Goal: Transaction & Acquisition: Obtain resource

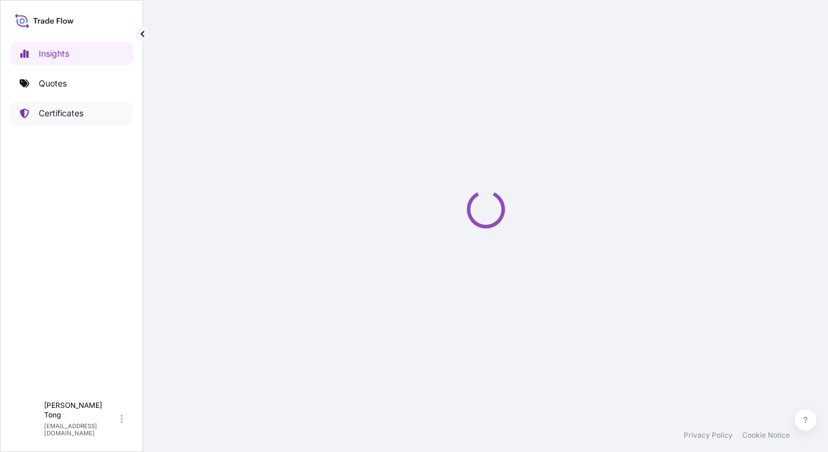
select select "2025"
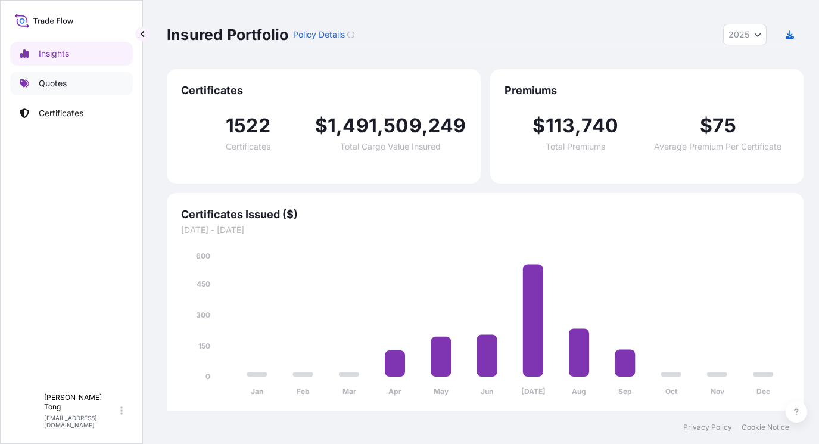
click at [83, 79] on link "Quotes" at bounding box center [71, 83] width 123 height 24
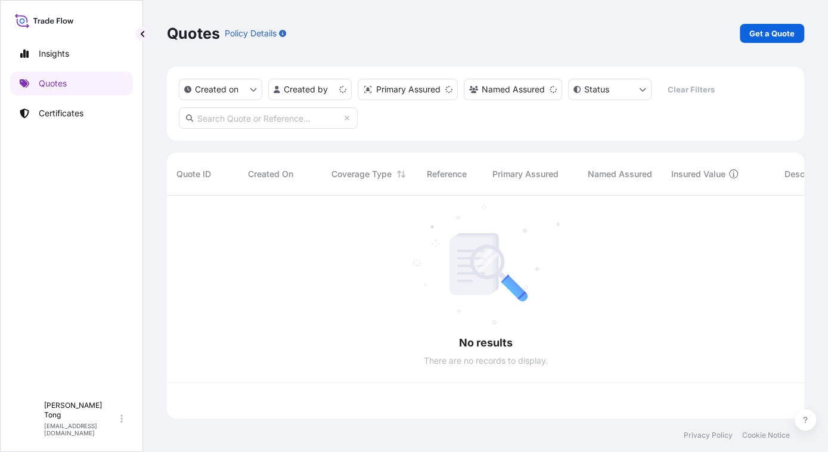
scroll to position [222, 629]
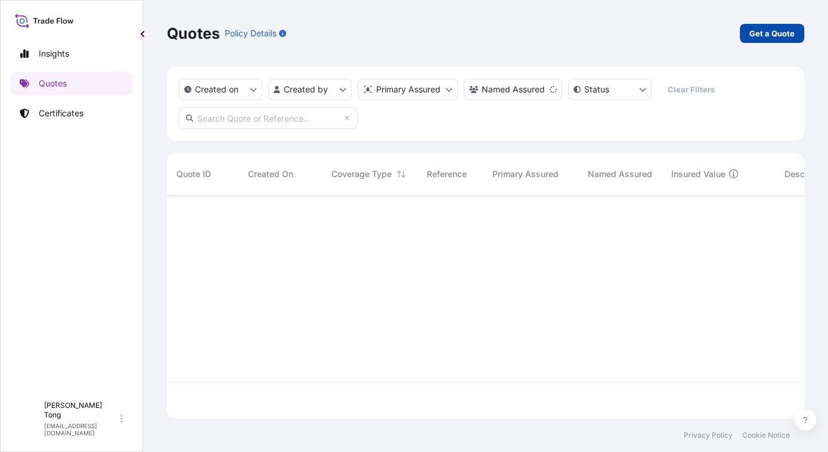
click at [753, 35] on p "Get a Quote" at bounding box center [771, 33] width 45 height 12
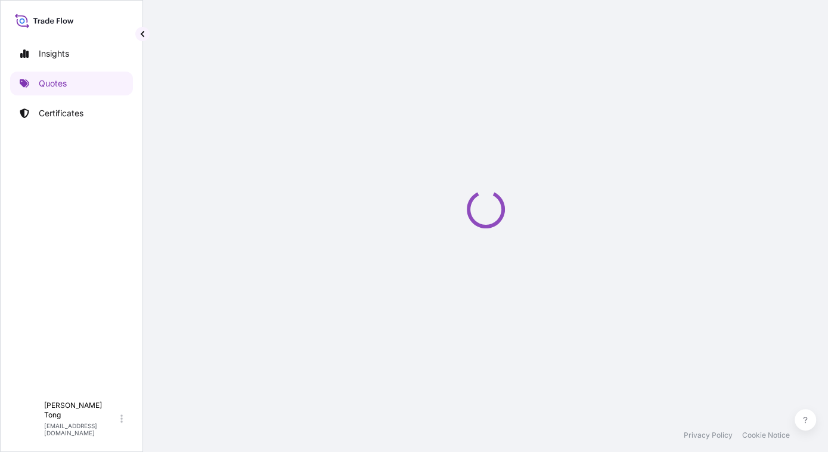
scroll to position [19, 0]
select select "AIR"
select select "27"
select select "Transit"
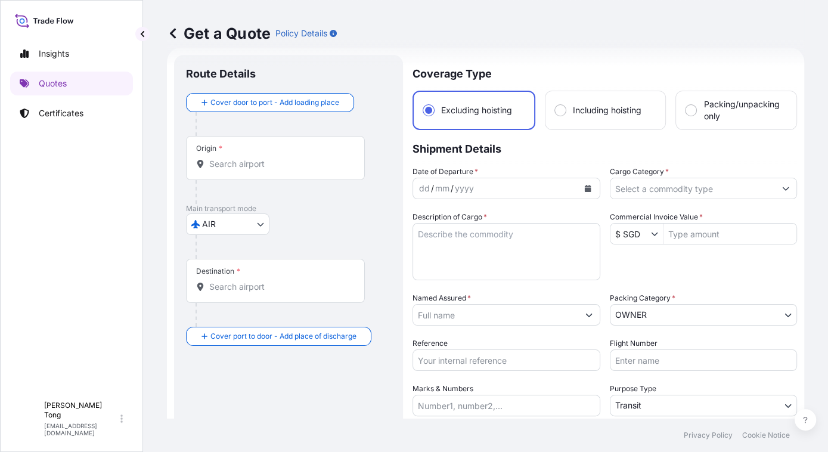
click at [281, 173] on div "Origin *" at bounding box center [275, 158] width 179 height 44
click at [281, 170] on input "Origin *" at bounding box center [279, 164] width 141 height 12
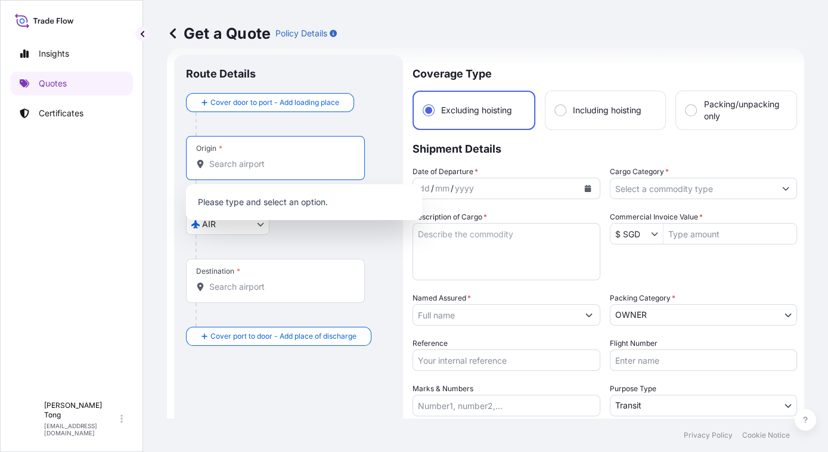
paste input "[GEOGRAPHIC_DATA]"
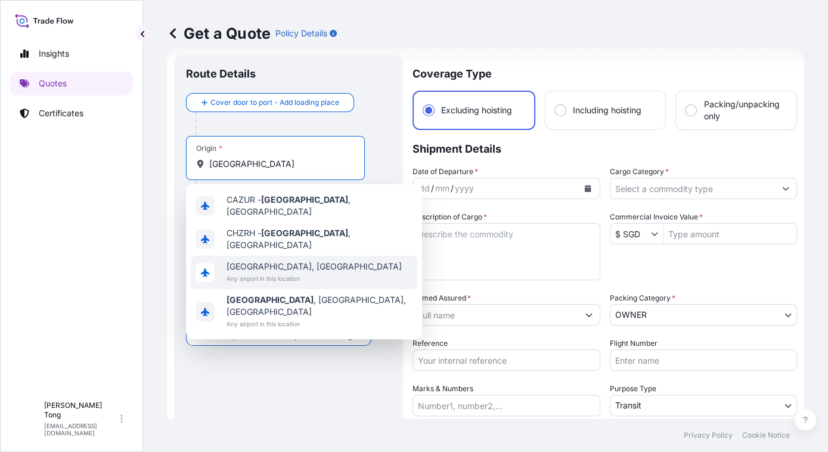
click at [316, 263] on div "[GEOGRAPHIC_DATA], [GEOGRAPHIC_DATA] Any airport in this location" at bounding box center [304, 272] width 226 height 33
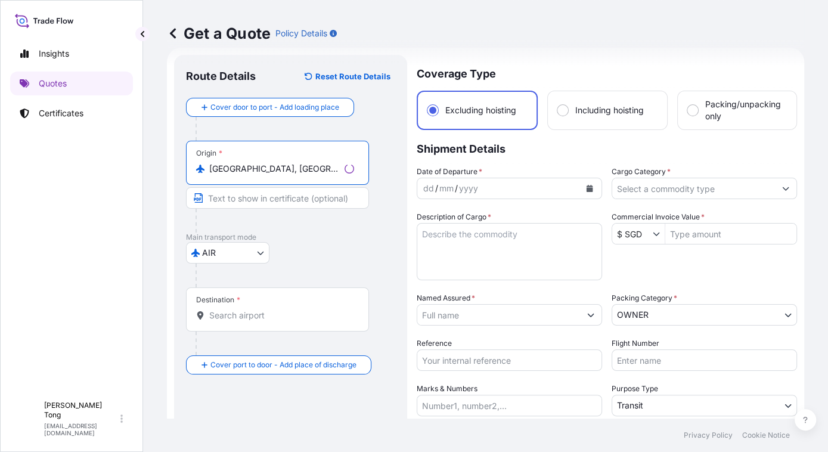
type input "[GEOGRAPHIC_DATA], [GEOGRAPHIC_DATA]"
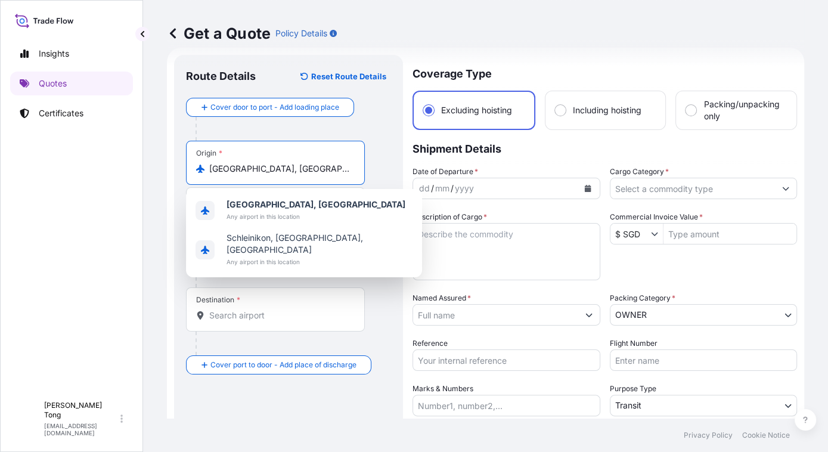
click at [271, 311] on input "Destination *" at bounding box center [279, 315] width 141 height 12
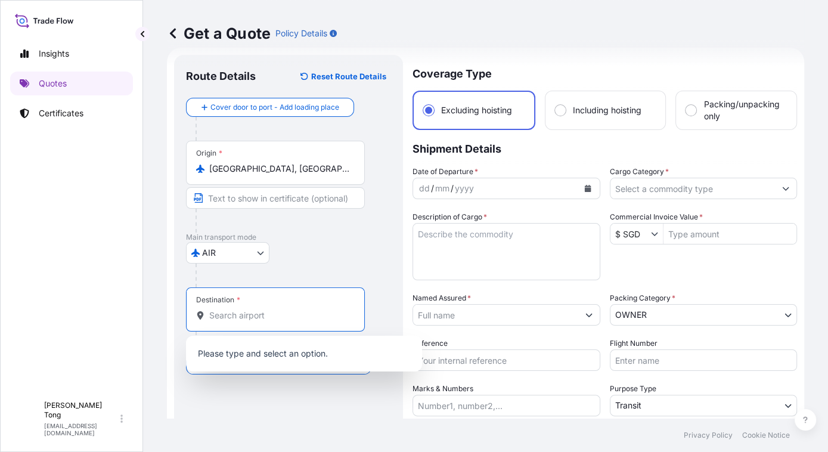
paste input "[GEOGRAPHIC_DATA]"
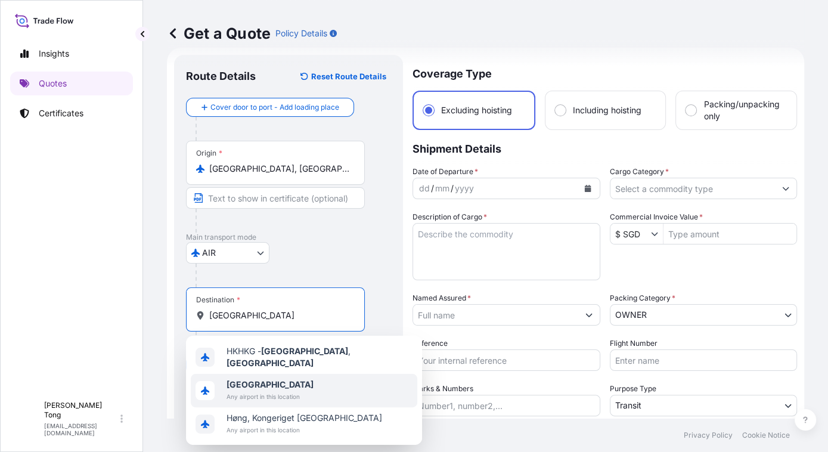
click at [291, 390] on span "Any airport in this location" at bounding box center [269, 396] width 87 height 12
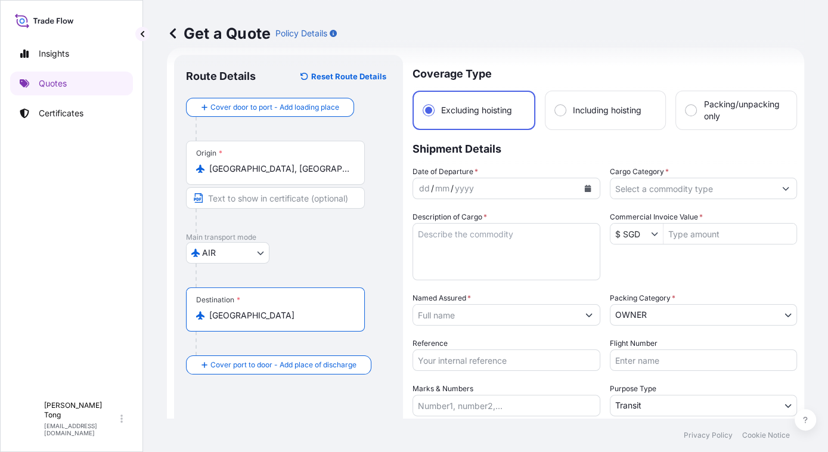
type input "[GEOGRAPHIC_DATA]"
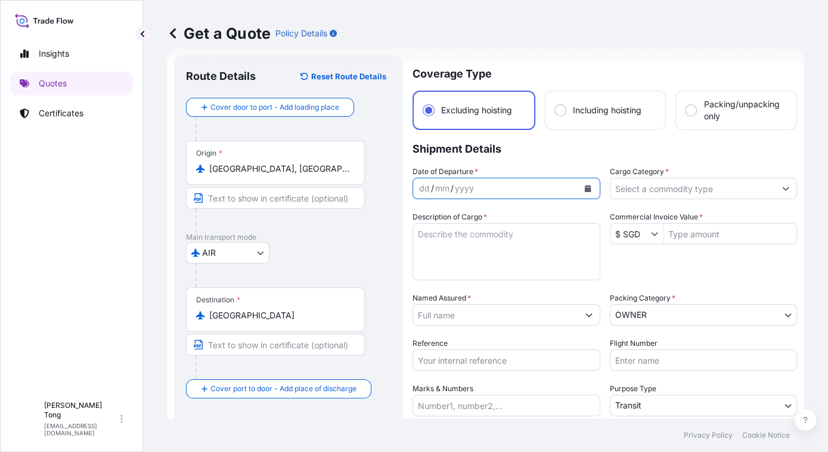
click at [589, 189] on button "Calendar" at bounding box center [587, 188] width 19 height 19
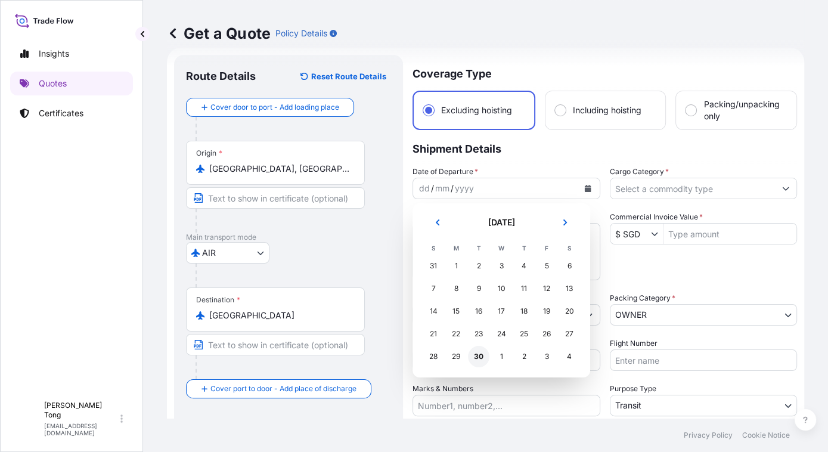
click at [474, 361] on div "30" at bounding box center [478, 356] width 21 height 21
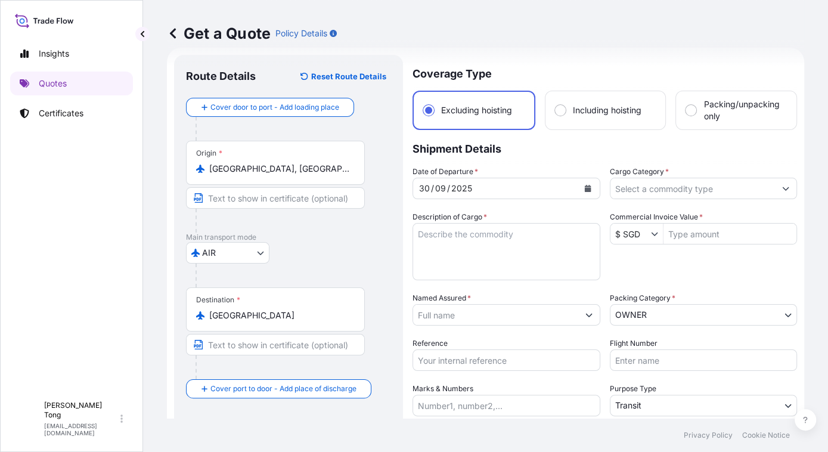
click at [671, 211] on label "Commercial Invoice Value *" at bounding box center [655, 217] width 93 height 12
click at [671, 223] on input "Commercial Invoice Value *" at bounding box center [729, 233] width 133 height 21
click at [672, 189] on input "Cargo Category *" at bounding box center [692, 188] width 165 height 21
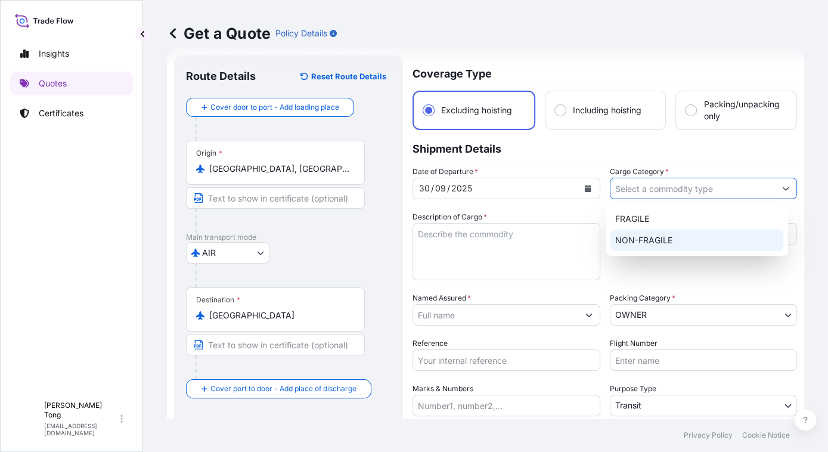
click at [668, 238] on div "NON-FRAGILE" at bounding box center [696, 239] width 173 height 21
type input "NON-FRAGILE"
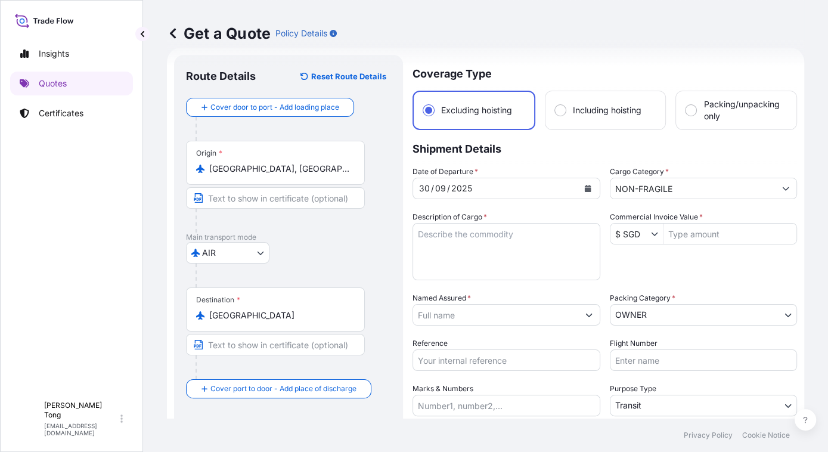
click at [772, 257] on div "Date of Departure * [DATE] Cargo Category * NON-FRAGILE Description of Cargo * …" at bounding box center [604, 314] width 384 height 296
click at [652, 236] on button "Show suggestions" at bounding box center [657, 234] width 12 height 12
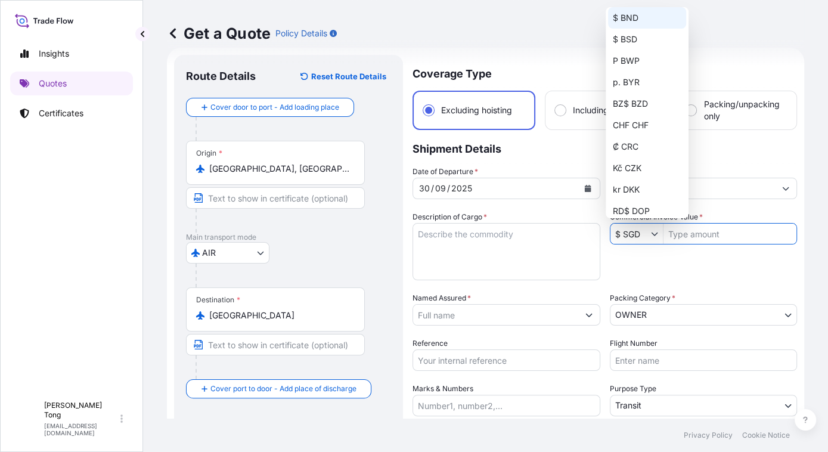
scroll to position [649, 0]
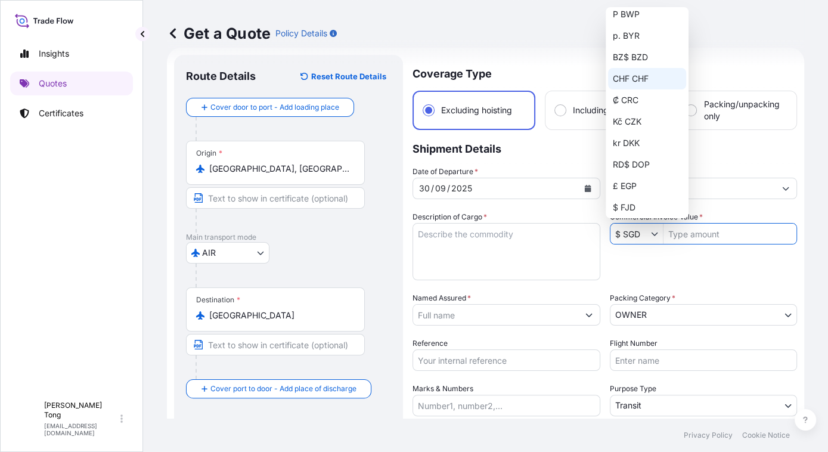
click at [630, 79] on div "CHF CHF" at bounding box center [647, 78] width 78 height 21
type input "CHF CHF"
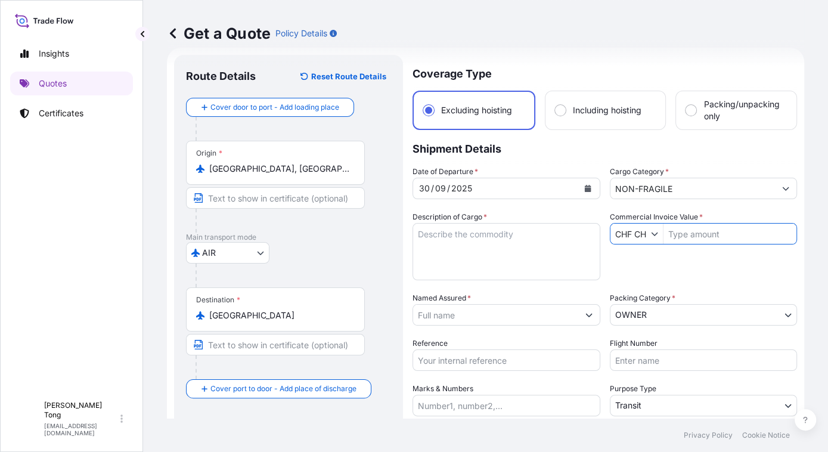
click at [683, 235] on input "Commercial Invoice Value *" at bounding box center [729, 233] width 133 height 21
paste input "16,000"
type input "16,000"
click at [753, 278] on div "Date of Departure * [DATE] Cargo Category * NON-FRAGILE Description of Cargo * …" at bounding box center [604, 314] width 384 height 296
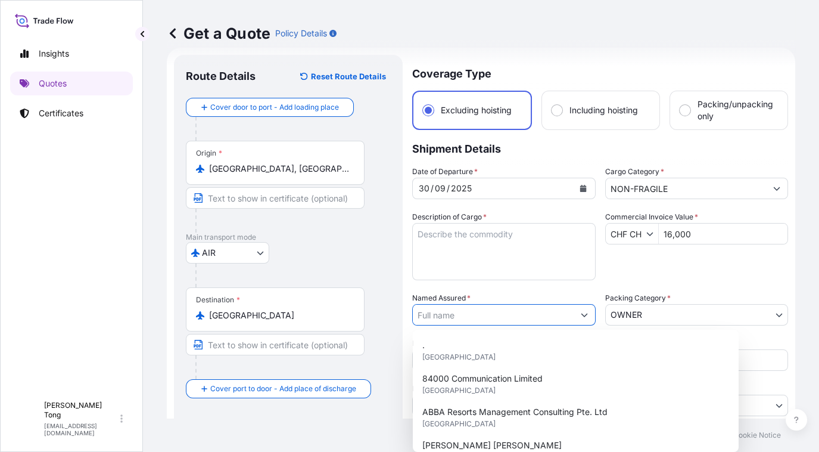
click at [454, 314] on input "Named Assured *" at bounding box center [493, 314] width 161 height 21
paste input "UBS AG"
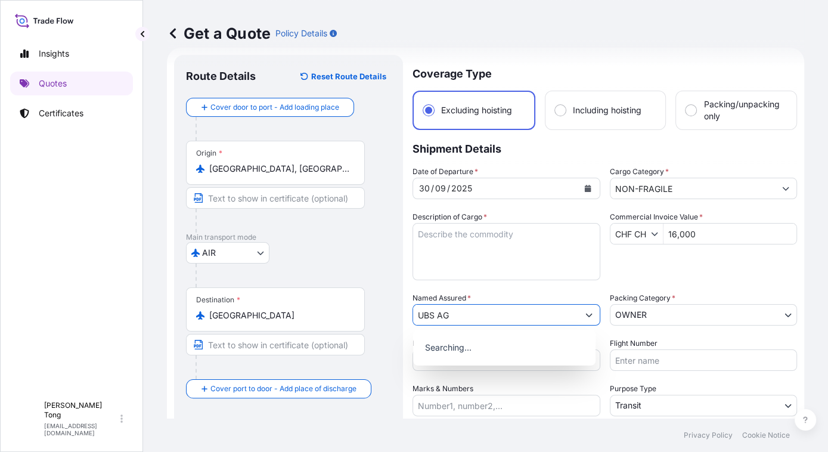
type input "UBS AG"
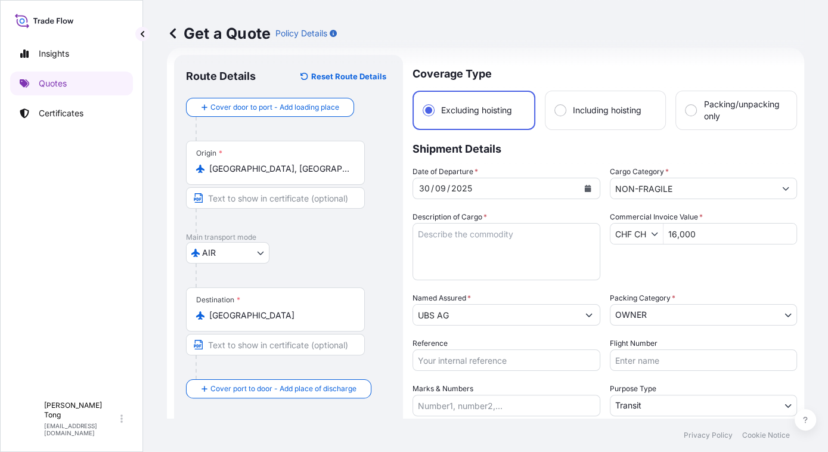
drag, startPoint x: 721, startPoint y: 279, endPoint x: 665, endPoint y: 313, distance: 65.2
click at [721, 279] on div "Date of Departure * [DATE] Cargo Category * NON-FRAGILE Description of Cargo * …" at bounding box center [604, 314] width 384 height 296
click at [506, 365] on input "Reference" at bounding box center [506, 359] width 188 height 21
paste input "AMPR2510589ZYZY-01"
type input "AMPR2510589ZYZY-01"
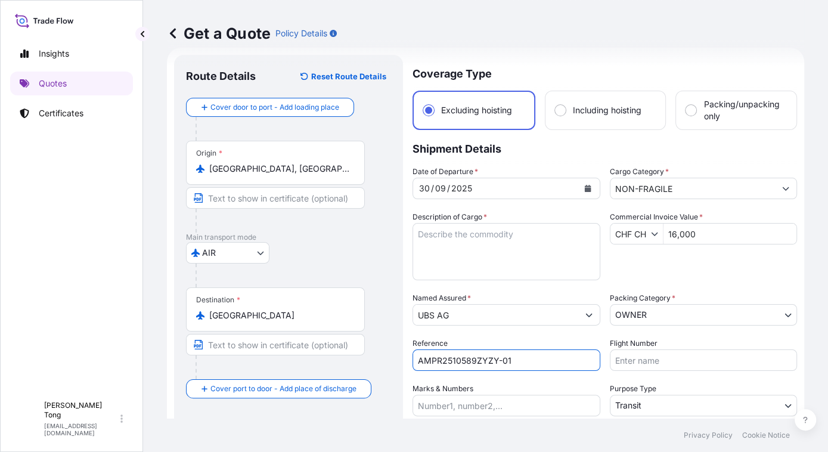
click at [445, 234] on textarea "Description of Cargo *" at bounding box center [506, 251] width 188 height 57
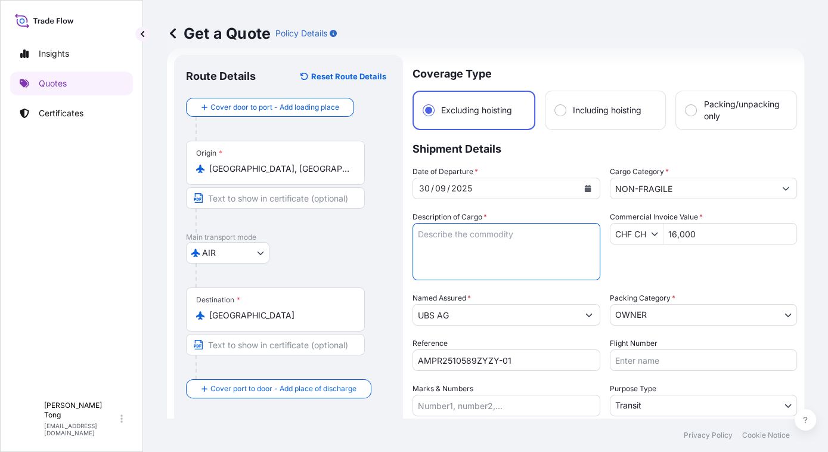
click at [430, 234] on textarea "Description of Cargo *" at bounding box center [506, 251] width 188 height 57
paste textarea "Item 1 : [PERSON_NAME], Snake on glacier - Tiger Python on Pers Glacier, Printe…"
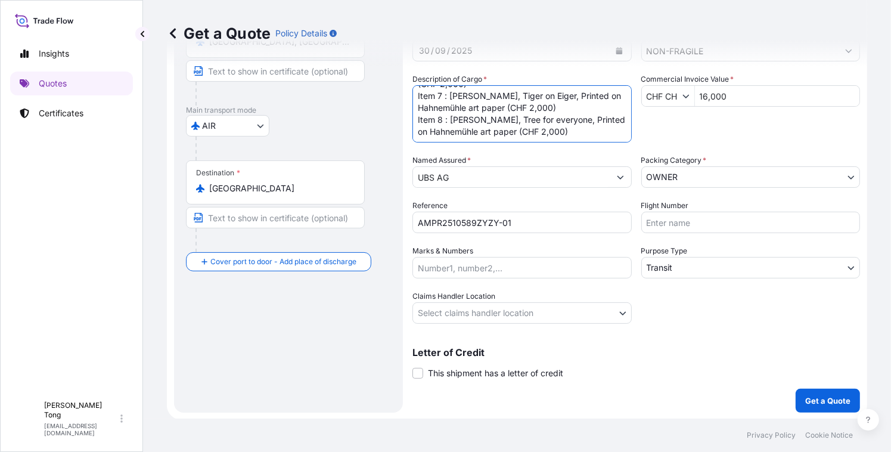
scroll to position [222, 0]
click at [460, 133] on textarea "Item 1 : [PERSON_NAME], Snake on glacier - Tiger Python on Pers Glacier, Printe…" at bounding box center [521, 113] width 219 height 57
paste textarea "72485809555"
type textarea "Item 1 : [PERSON_NAME], Snake on glacier - Tiger Python on Pers Glacier, Printe…"
click at [548, 319] on body "Insights Quotes Certificates C [PERSON_NAME] [PERSON_NAME][EMAIL_ADDRESS][DOMAI…" at bounding box center [445, 226] width 891 height 452
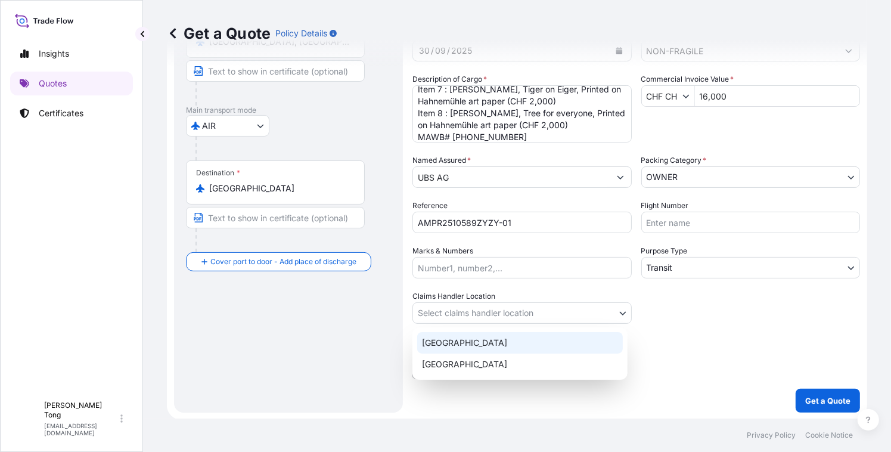
click at [540, 341] on div "[GEOGRAPHIC_DATA]" at bounding box center [520, 342] width 206 height 21
select select "[GEOGRAPHIC_DATA]"
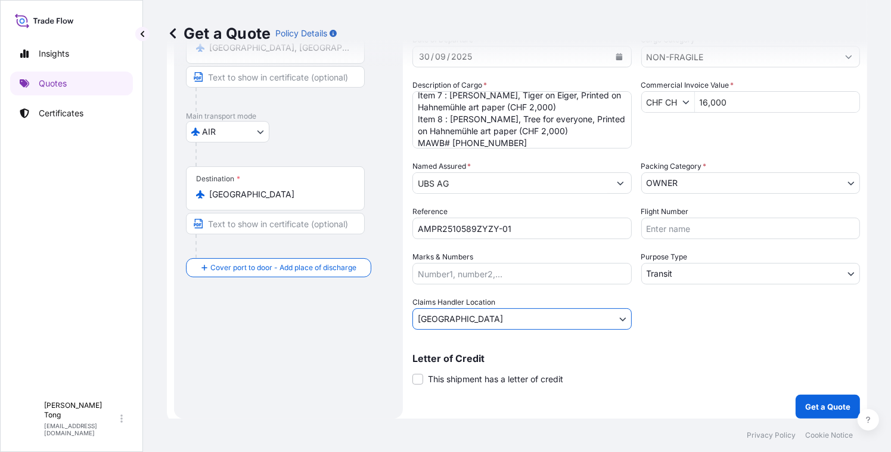
scroll to position [146, 0]
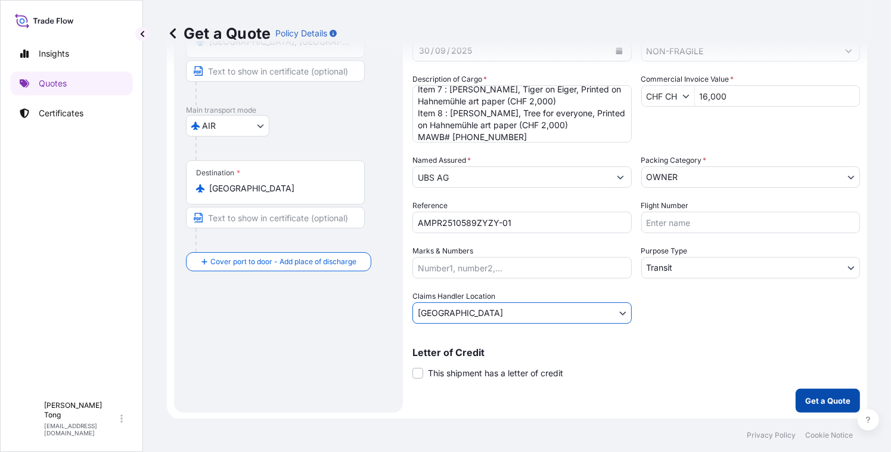
click at [813, 397] on p "Get a Quote" at bounding box center [827, 400] width 45 height 12
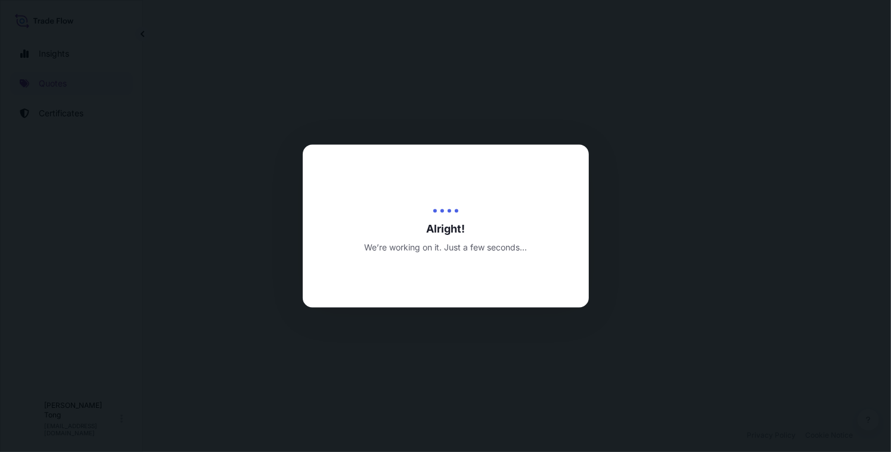
select select "AIR"
select select "Transit"
select select "[GEOGRAPHIC_DATA]"
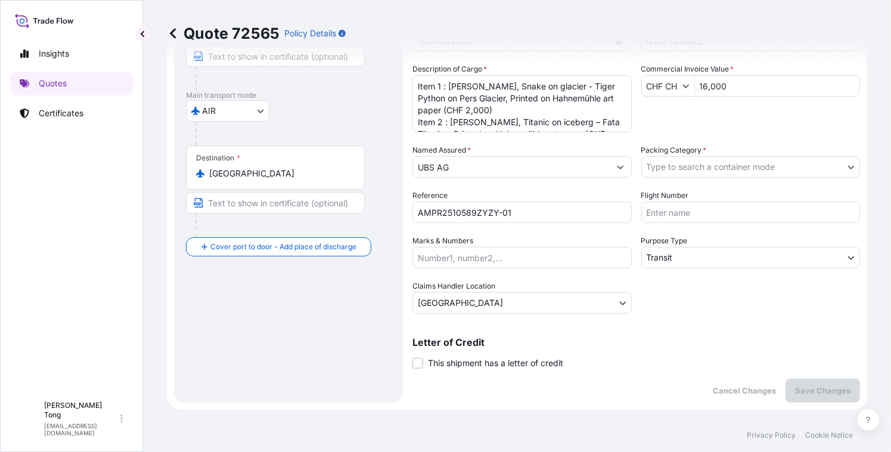
scroll to position [138, 0]
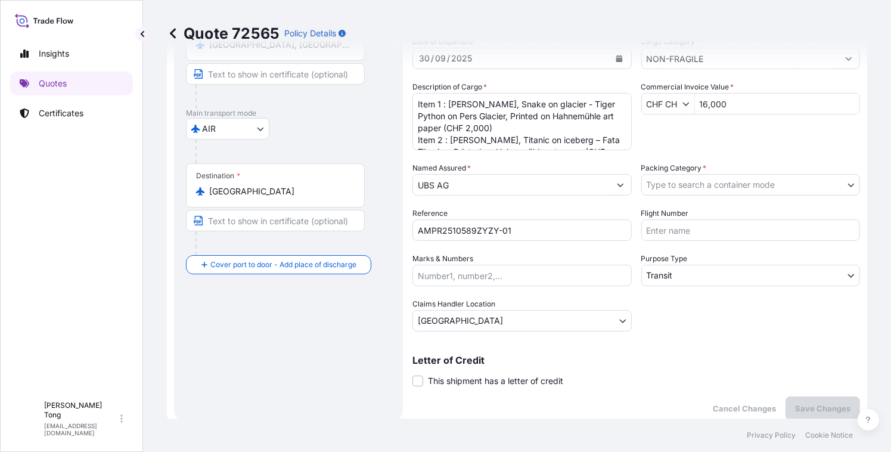
click at [696, 184] on body "Insights Quotes Certificates C [PERSON_NAME] [PERSON_NAME][EMAIL_ADDRESS][DOMAI…" at bounding box center [445, 226] width 891 height 452
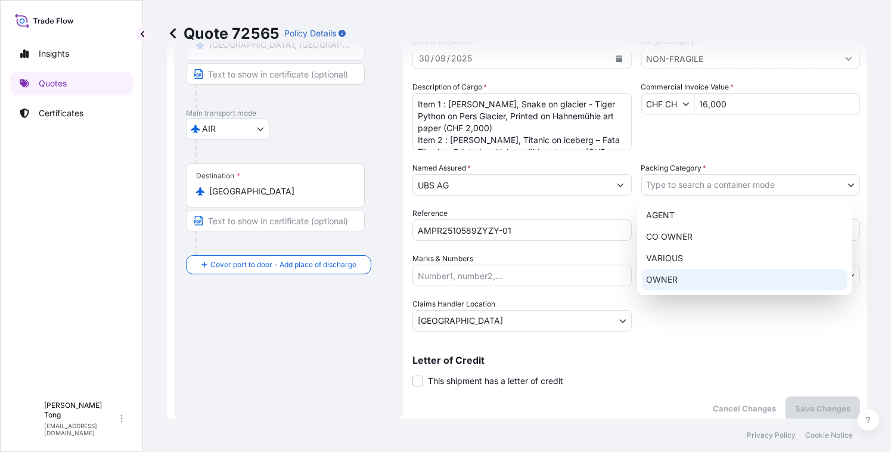
click at [671, 282] on div "OWNER" at bounding box center [745, 279] width 206 height 21
select select "27"
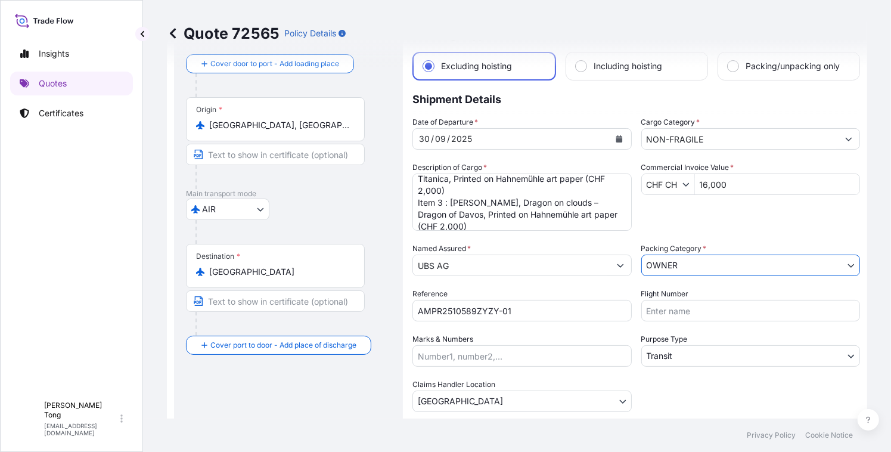
scroll to position [84, 0]
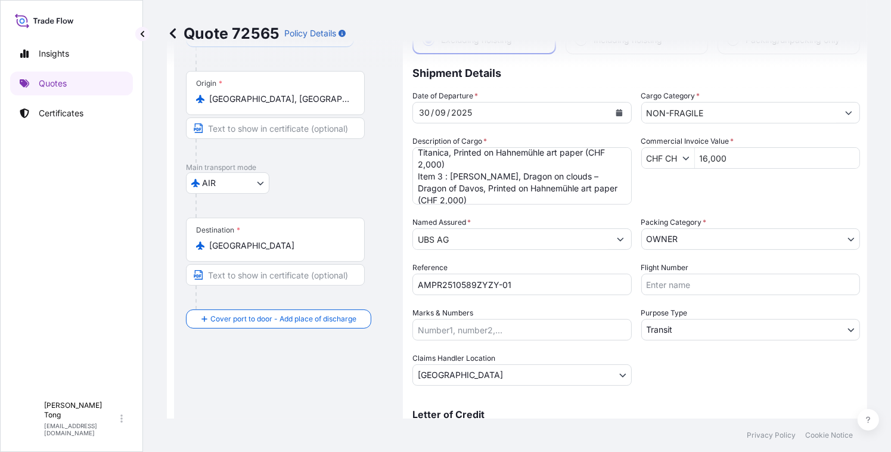
click at [725, 378] on div "Date of Departure * [DATE] Cargo Category * NON-FRAGILE Description of Cargo * …" at bounding box center [635, 238] width 447 height 296
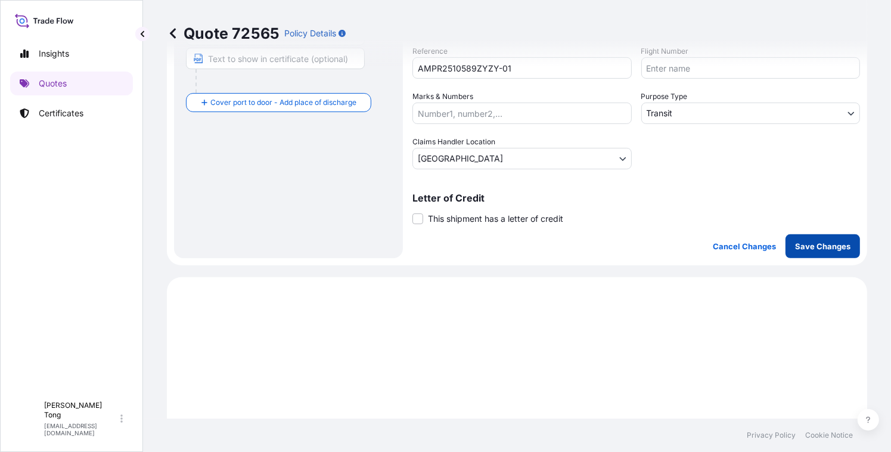
click at [816, 249] on p "Save Changes" at bounding box center [822, 246] width 55 height 12
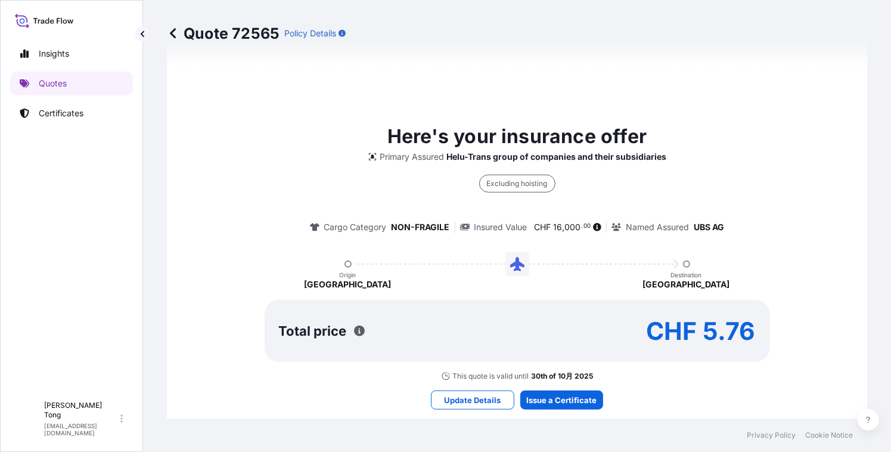
scroll to position [734, 0]
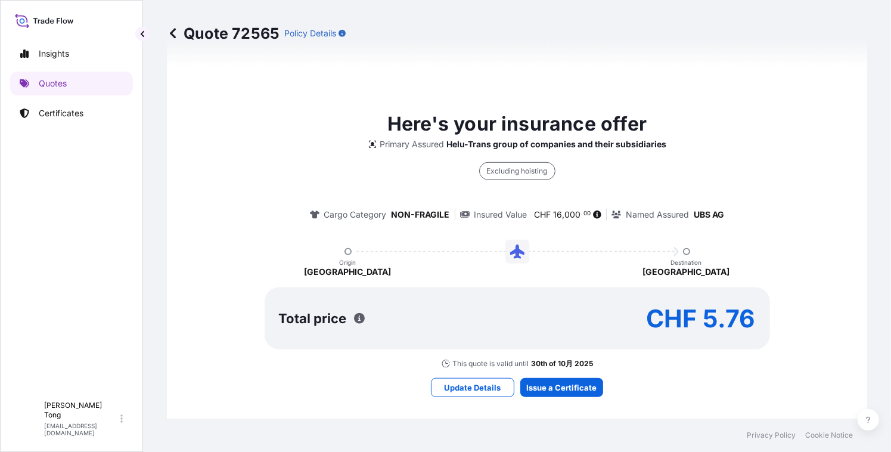
select select "AIR"
select select "Transit"
select select "[GEOGRAPHIC_DATA]"
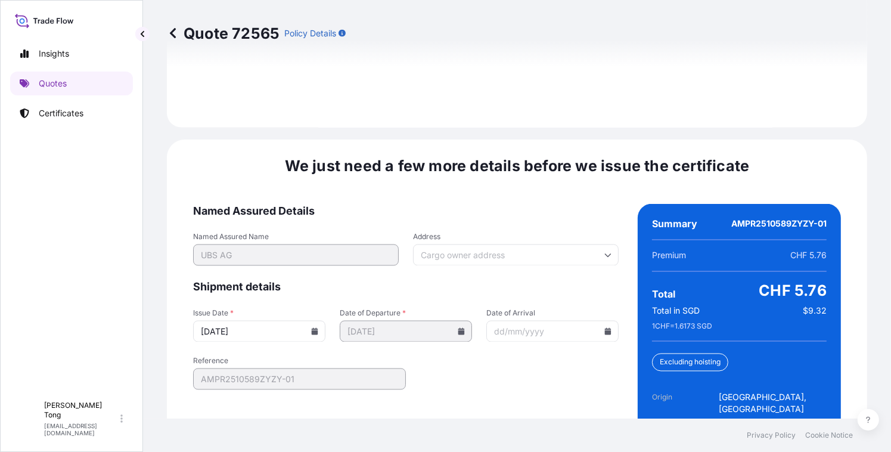
scroll to position [1709, 0]
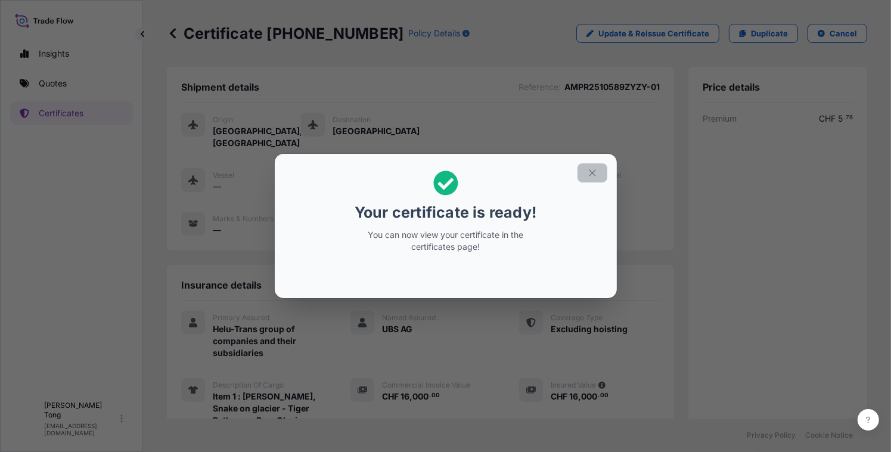
click at [590, 173] on icon "button" at bounding box center [592, 172] width 11 height 11
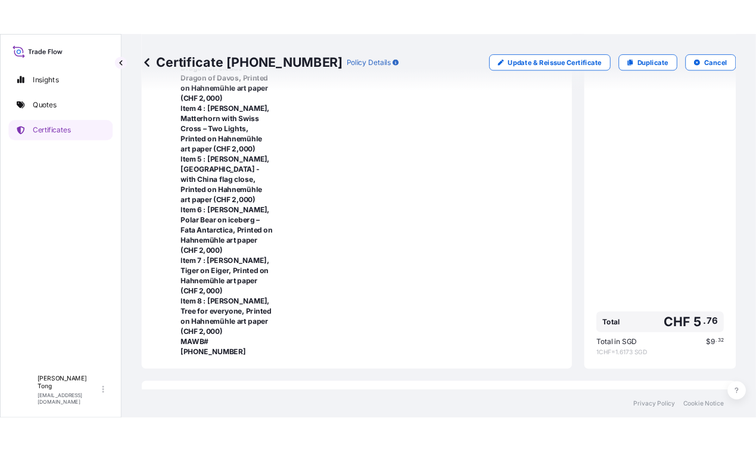
scroll to position [564, 0]
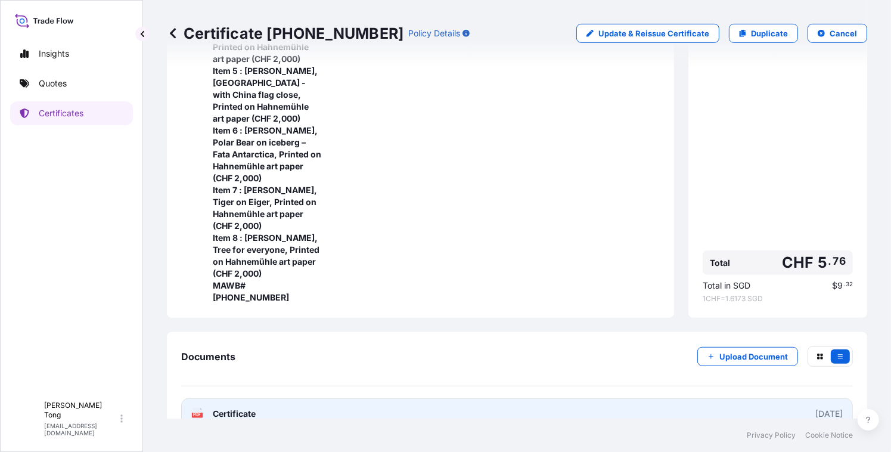
click at [506, 398] on link "PDF Certificate [DATE]" at bounding box center [516, 413] width 671 height 31
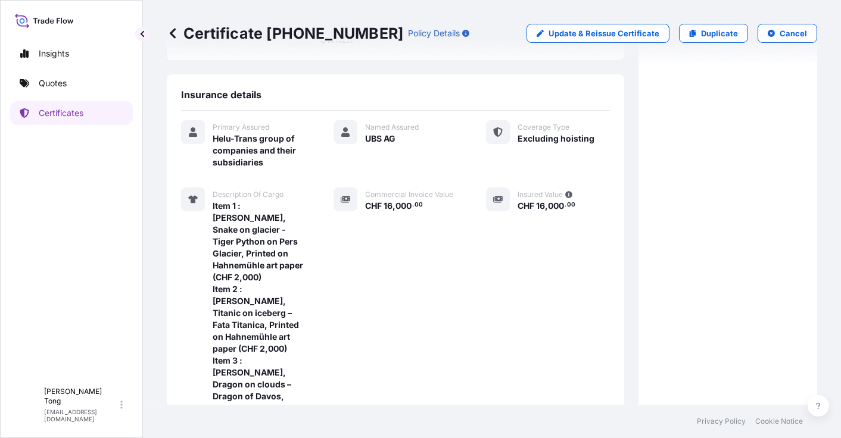
scroll to position [0, 0]
